Goal: Task Accomplishment & Management: Complete application form

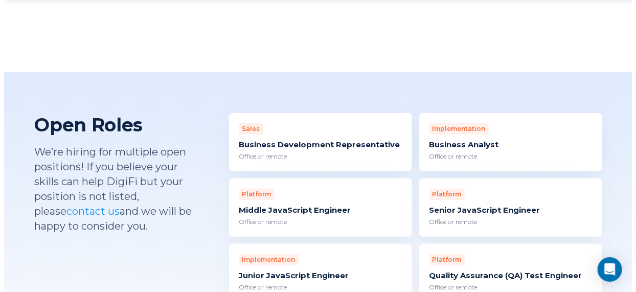
scroll to position [956, 0]
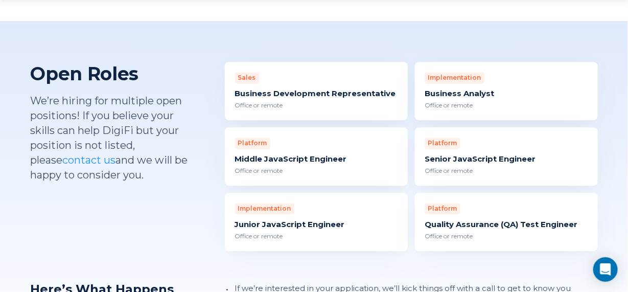
drag, startPoint x: 283, startPoint y: 142, endPoint x: 175, endPoint y: 189, distance: 117.7
click at [175, 189] on div "Open Roles We’re hiring for multiple open positions! If you believe your skills…" at bounding box center [113, 156] width 164 height 189
drag, startPoint x: 257, startPoint y: 147, endPoint x: 199, endPoint y: 163, distance: 60.4
click at [192, 164] on p "We’re hiring for multiple open positions! If you believe your skills can help D…" at bounding box center [113, 138] width 164 height 89
click at [263, 154] on div "Middle JavaScript Engineer" at bounding box center [316, 159] width 163 height 10
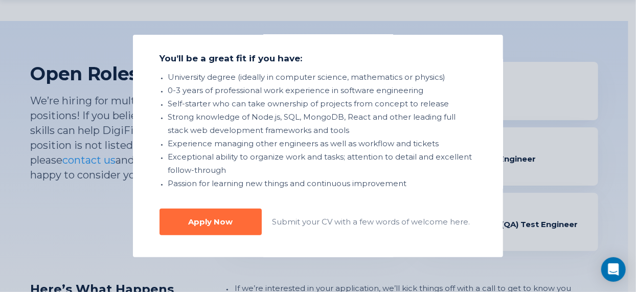
scroll to position [370, 0]
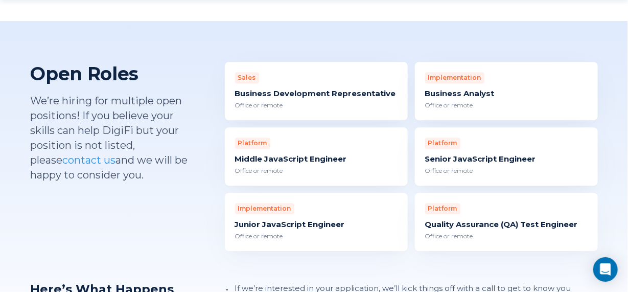
click at [282, 166] on div "Office or remote" at bounding box center [316, 170] width 163 height 9
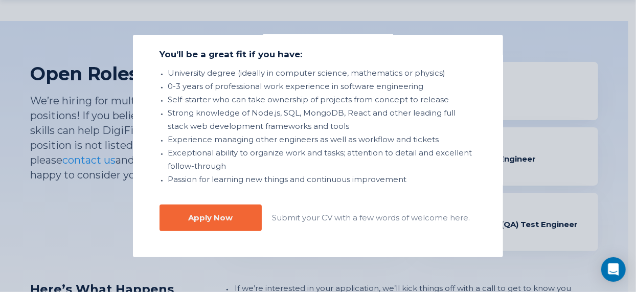
click at [231, 218] on div "Apply Now" at bounding box center [211, 218] width 44 height 10
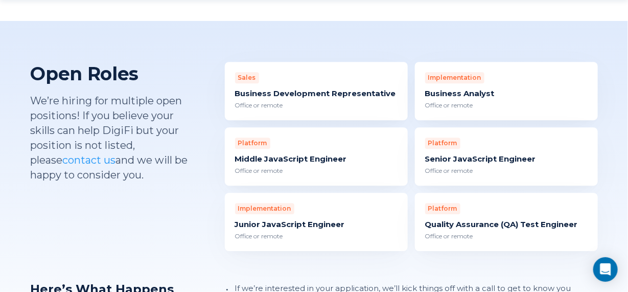
click at [289, 219] on div "Junior JavaScript Engineer" at bounding box center [316, 224] width 163 height 10
